Goal: Information Seeking & Learning: Understand process/instructions

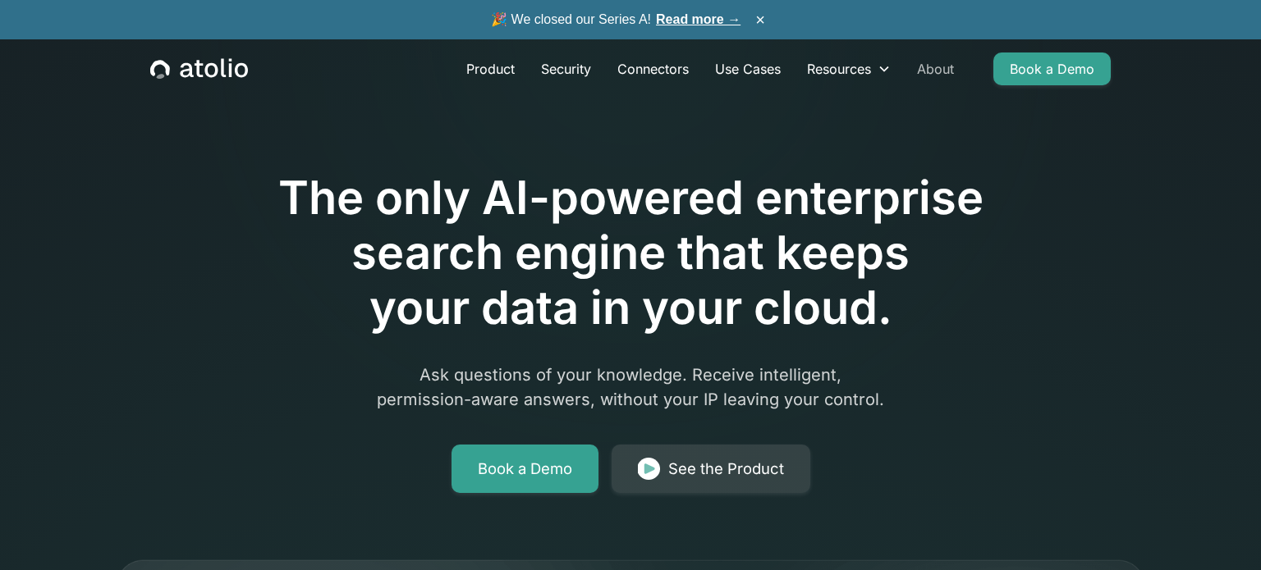
click at [934, 67] on link "About" at bounding box center [935, 69] width 63 height 33
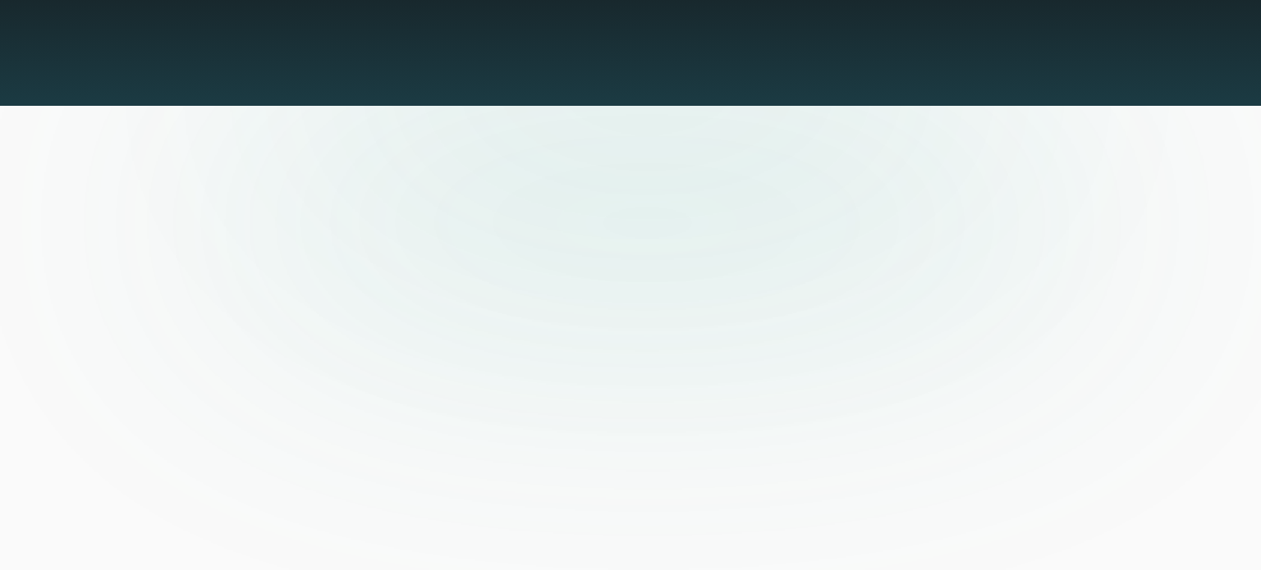
scroll to position [3962, 0]
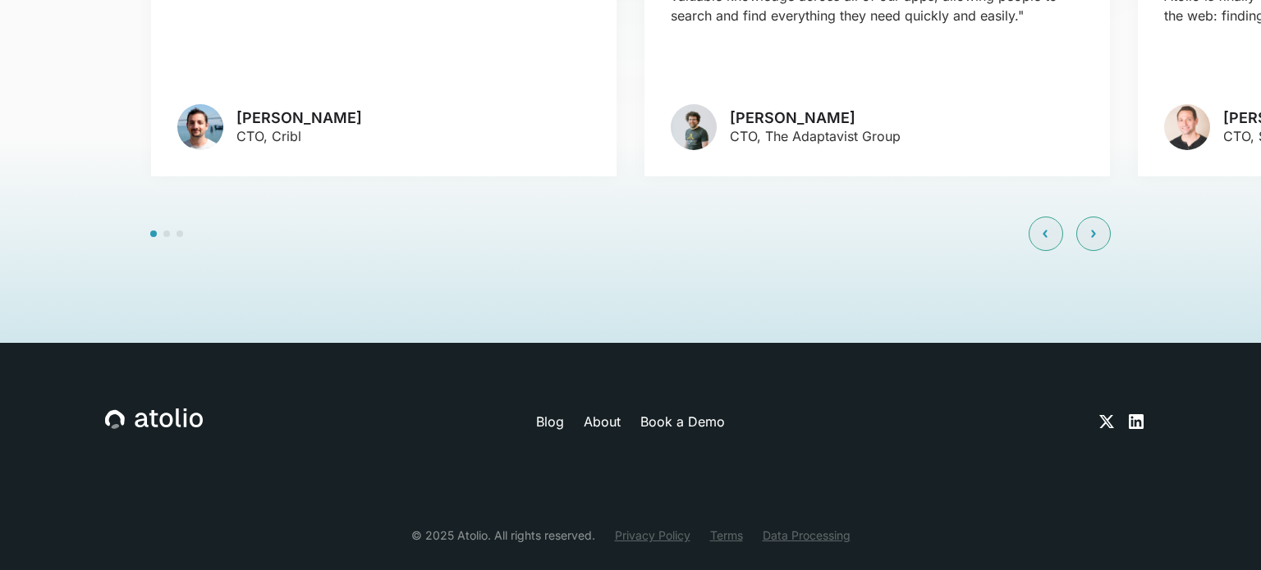
click at [737, 527] on link "Terms" at bounding box center [726, 535] width 33 height 17
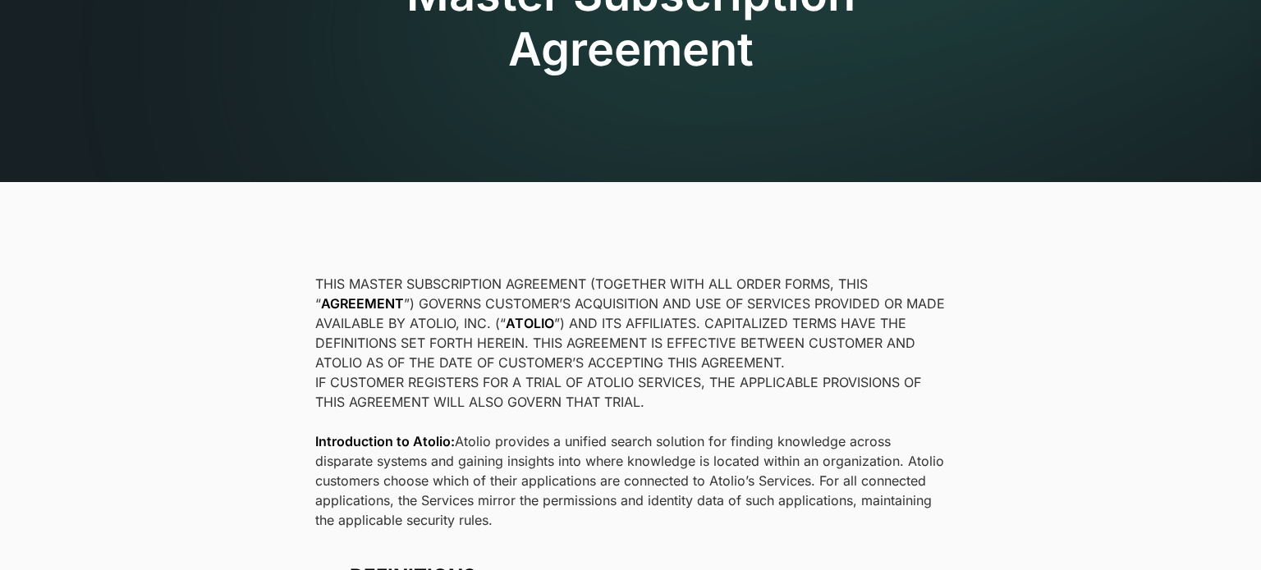
scroll to position [179, 0]
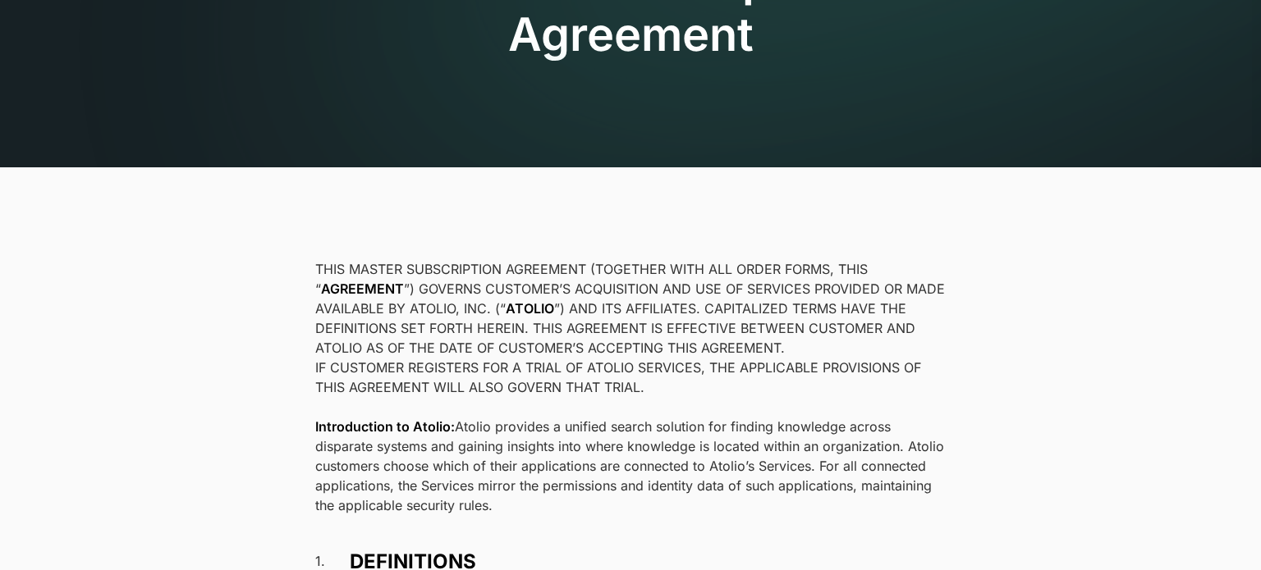
click at [433, 313] on p "THIS MASTER SUBSCRIPTION AGREEMENT (TOGETHER WITH ALL ORDER FORMS, THIS “ AGREE…" at bounding box center [630, 308] width 630 height 98
click at [442, 303] on p "THIS MASTER SUBSCRIPTION AGREEMENT (TOGETHER WITH ALL ORDER FORMS, THIS “ AGREE…" at bounding box center [630, 308] width 630 height 98
